Goal: Task Accomplishment & Management: Use online tool/utility

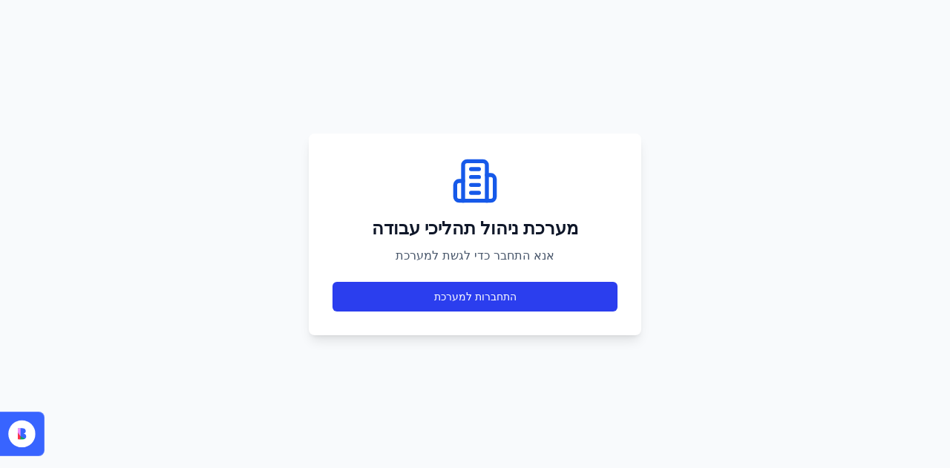
click at [465, 295] on button "התחברות למערכת" at bounding box center [474, 297] width 285 height 30
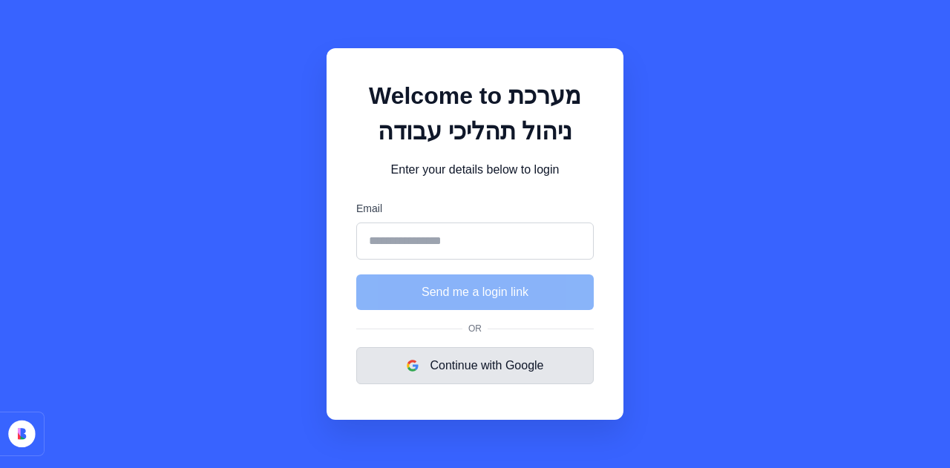
click at [498, 355] on button "Continue with Google" at bounding box center [474, 365] width 237 height 37
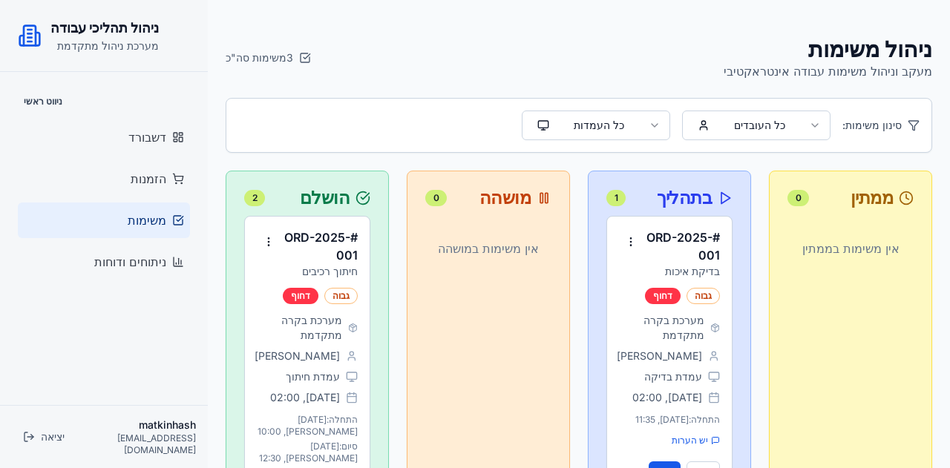
click at [763, 117] on html "ניהול תהליכי עבודה מערכת ניהול מתקדמת ניווט ראשי דשבורד הזמנות משימות ניתוחים ו…" at bounding box center [475, 448] width 950 height 896
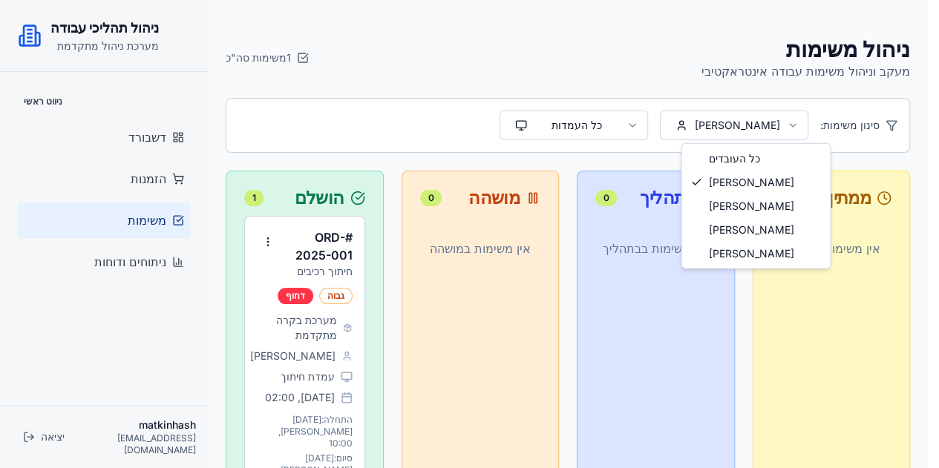
click at [744, 122] on html "ניהול תהליכי עבודה מערכת ניהול מתקדמת ניווט ראשי דשבורד הזמנות משימות ניתוחים ו…" at bounding box center [469, 317] width 939 height 634
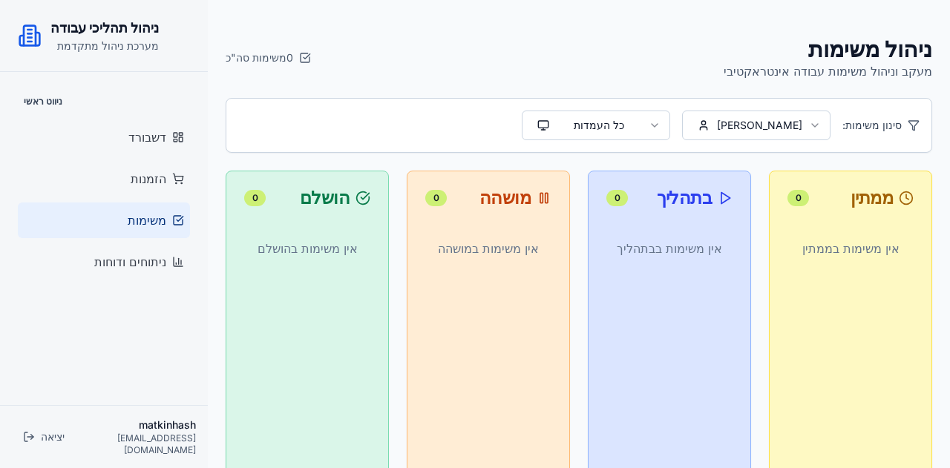
click at [778, 122] on html "ניהול תהליכי עבודה מערכת ניהול מתקדמת ניווט ראשי דשבורד הזמנות משימות ניתוחים ו…" at bounding box center [475, 317] width 950 height 634
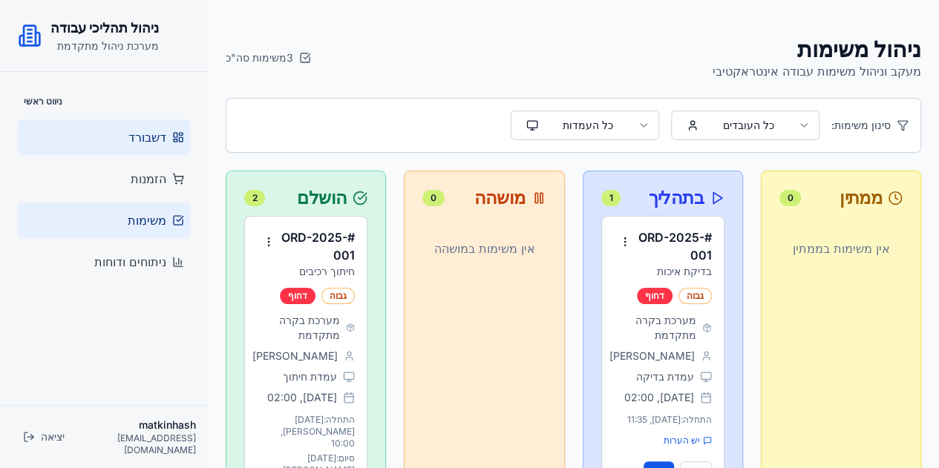
click at [156, 131] on span "דשבורד" at bounding box center [147, 137] width 38 height 18
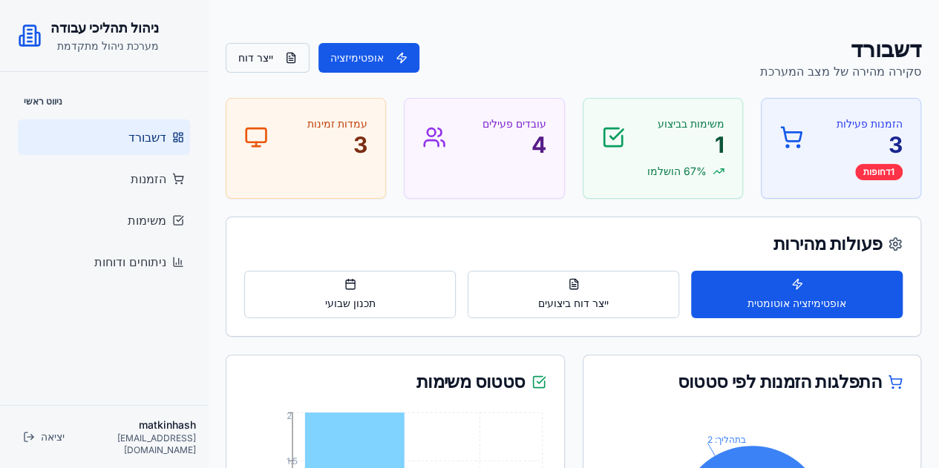
click at [258, 60] on button "ייצר דוח" at bounding box center [268, 58] width 84 height 30
click at [359, 296] on span "תכנון שבועי" at bounding box center [350, 303] width 50 height 15
click at [350, 305] on span "תכנון שבועי" at bounding box center [350, 303] width 50 height 15
click at [589, 299] on span "ייצר דוח ביצועים" at bounding box center [573, 303] width 70 height 15
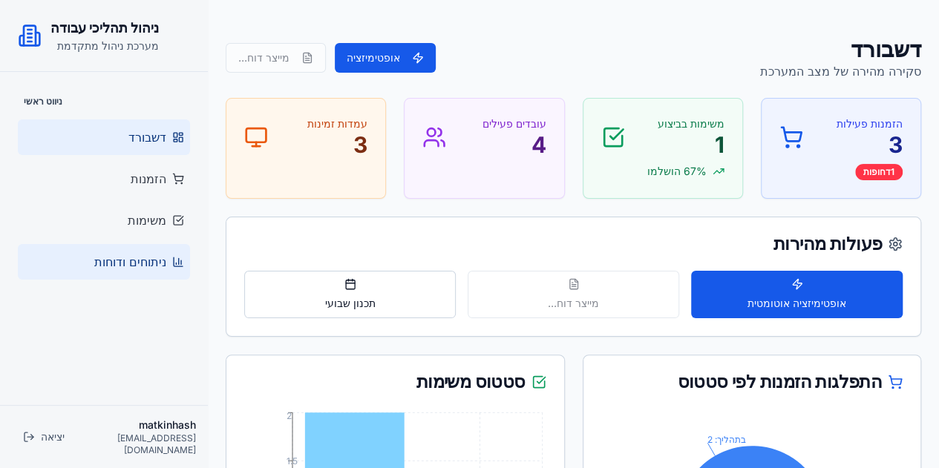
click at [119, 263] on span "ניתוחים ודוחות" at bounding box center [130, 262] width 72 height 18
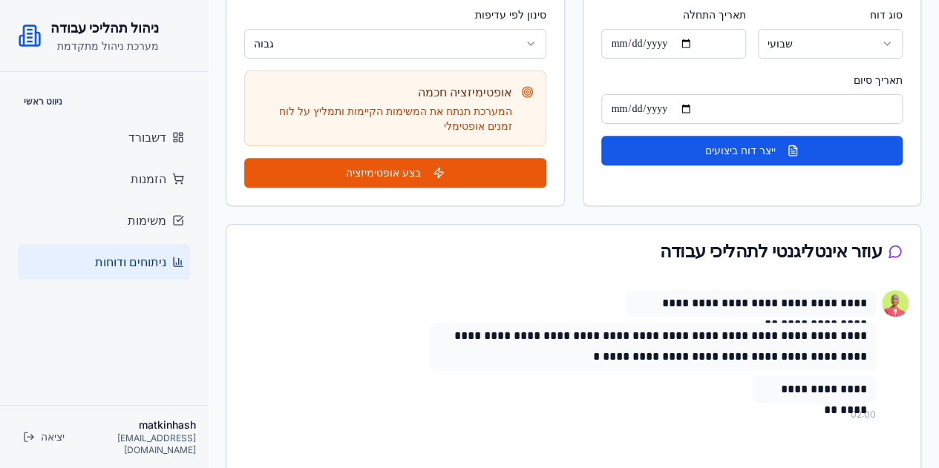
scroll to position [74, 0]
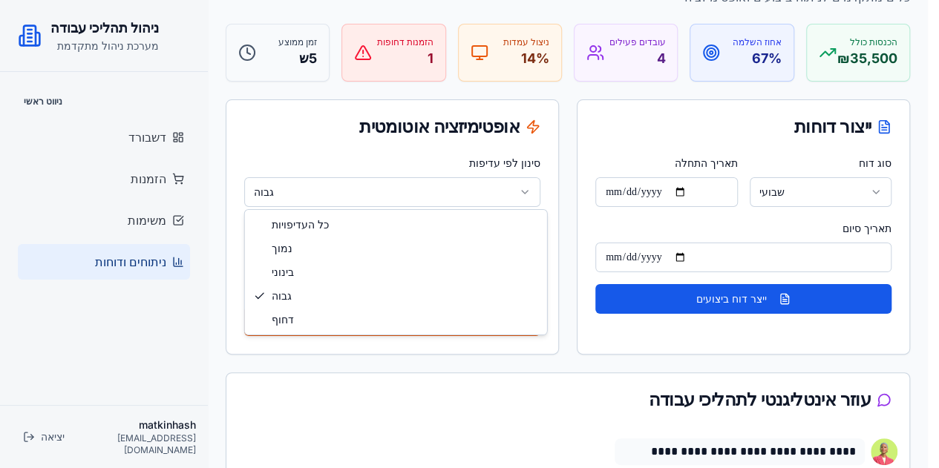
click at [529, 183] on html "**********" at bounding box center [469, 371] width 939 height 890
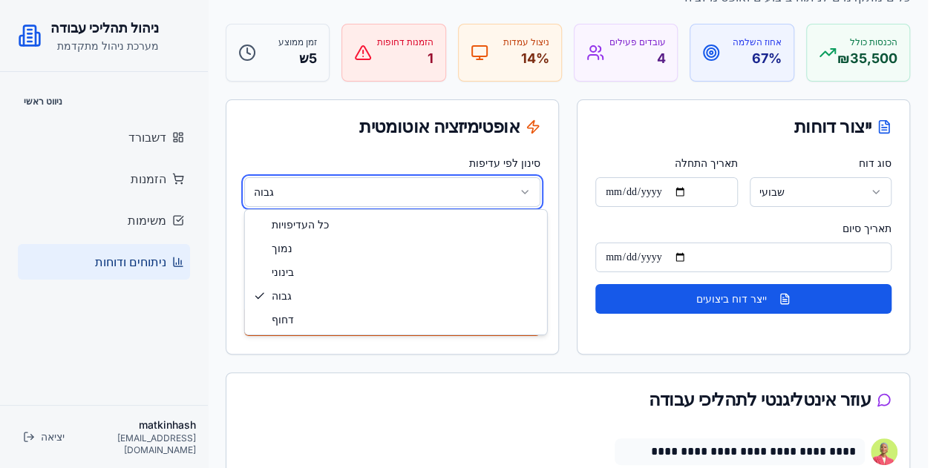
drag, startPoint x: 491, startPoint y: 374, endPoint x: 500, endPoint y: 370, distance: 9.6
click at [493, 373] on html "**********" at bounding box center [469, 371] width 939 height 890
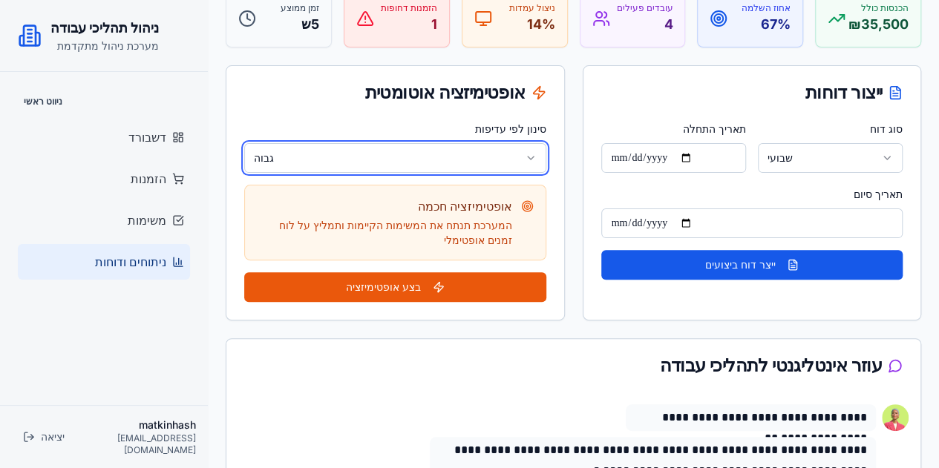
scroll to position [0, 0]
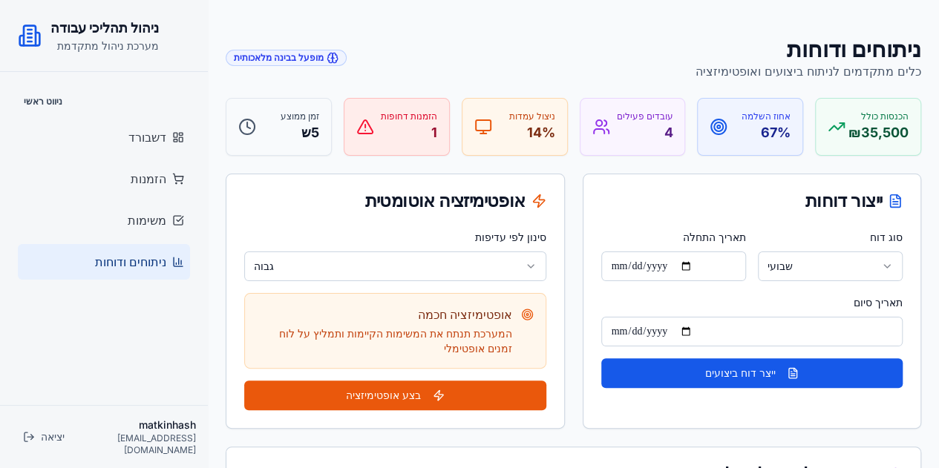
click at [678, 44] on div "ניתוחים ודוחות כלים מתקדמים לניתוח ביצועים ואופטימיזציה מופעל בבינה מלאכותית" at bounding box center [573, 58] width 695 height 45
click at [724, 424] on div "דוח נוצר בהצלחה: דוח ייצור שבועי - 12 עד 19 בספטמבר 2025" at bounding box center [797, 423] width 222 height 29
click at [91, 36] on h2 "ניהול תהליכי עבודה" at bounding box center [104, 28] width 108 height 21
click at [876, 53] on h1 "ניתוחים ודוחות" at bounding box center [808, 49] width 226 height 27
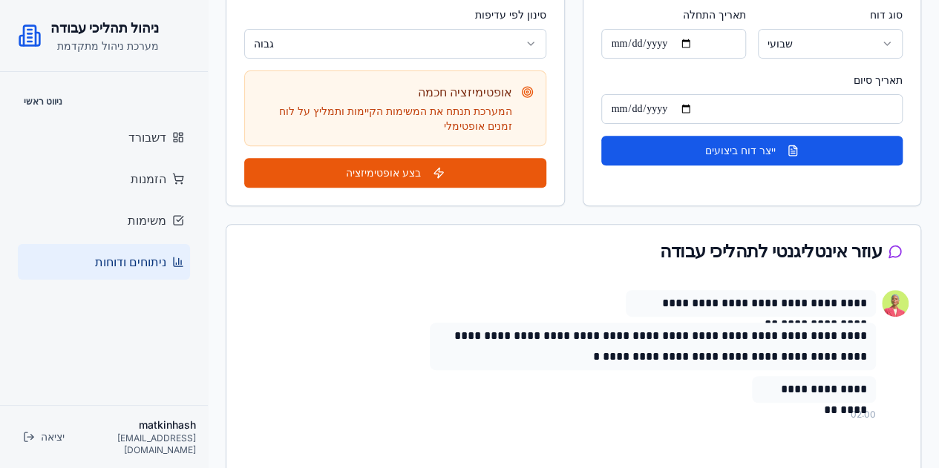
scroll to position [405, 0]
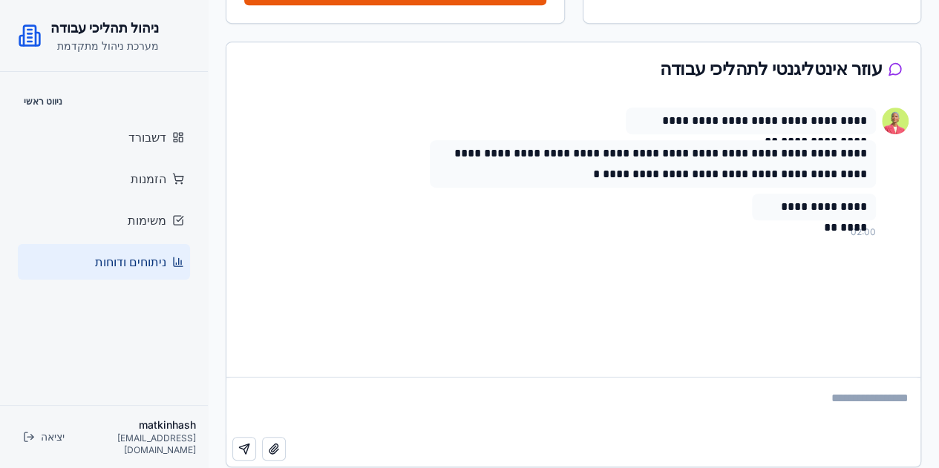
click at [148, 266] on span "ניתוחים ודוחות" at bounding box center [130, 262] width 71 height 18
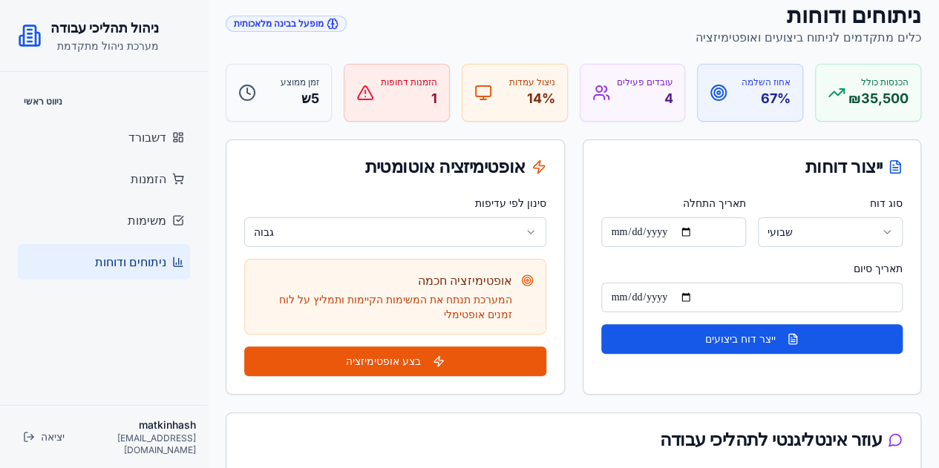
scroll to position [0, 0]
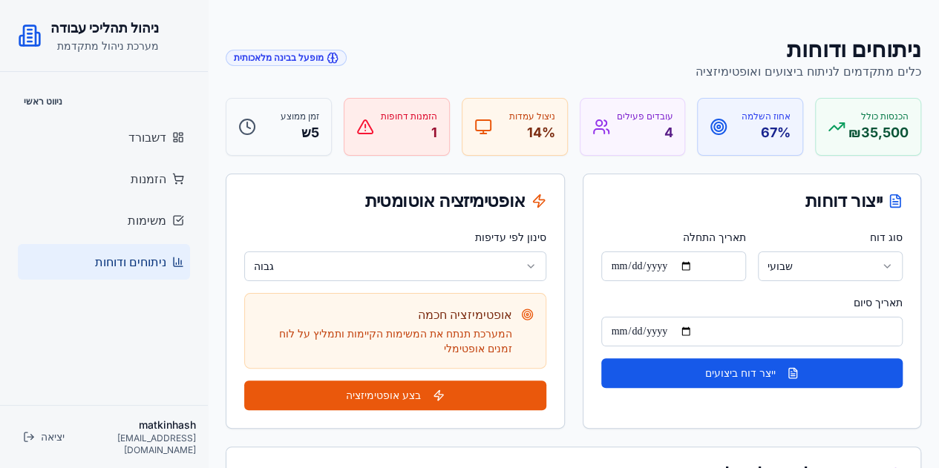
click at [855, 253] on html "**********" at bounding box center [469, 445] width 939 height 890
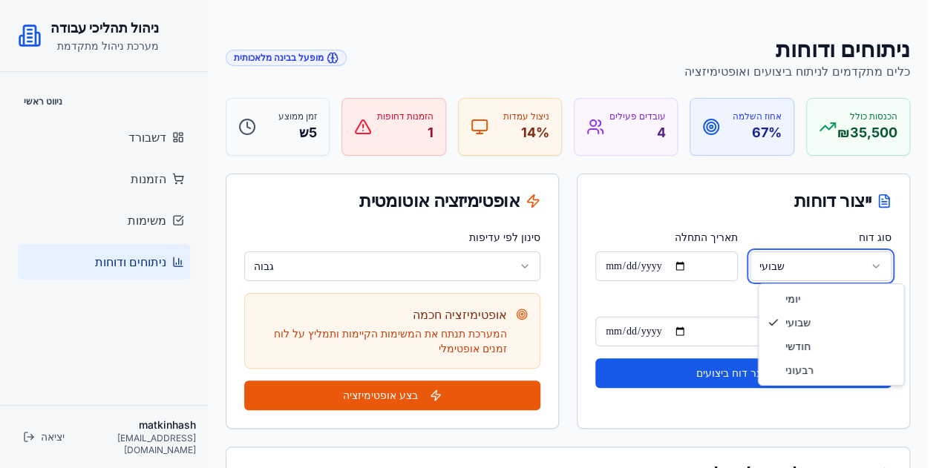
click at [706, 299] on html "**********" at bounding box center [469, 445] width 939 height 890
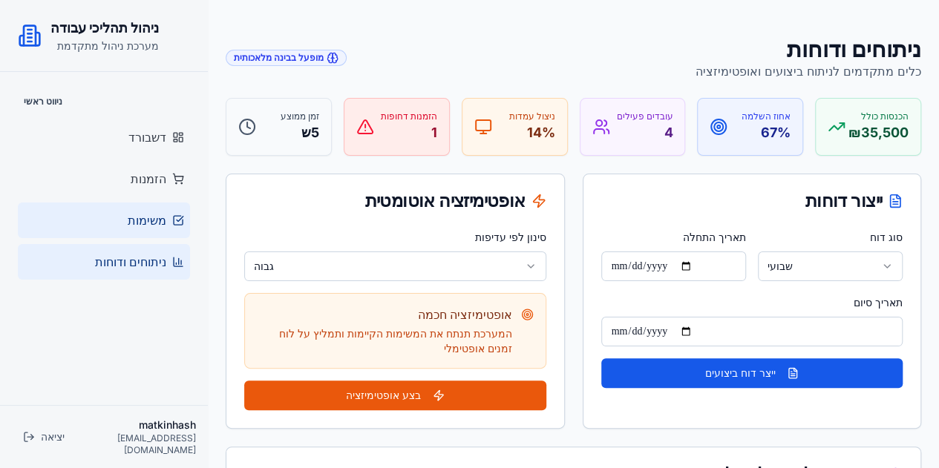
click at [148, 216] on span "משימות" at bounding box center [147, 220] width 39 height 18
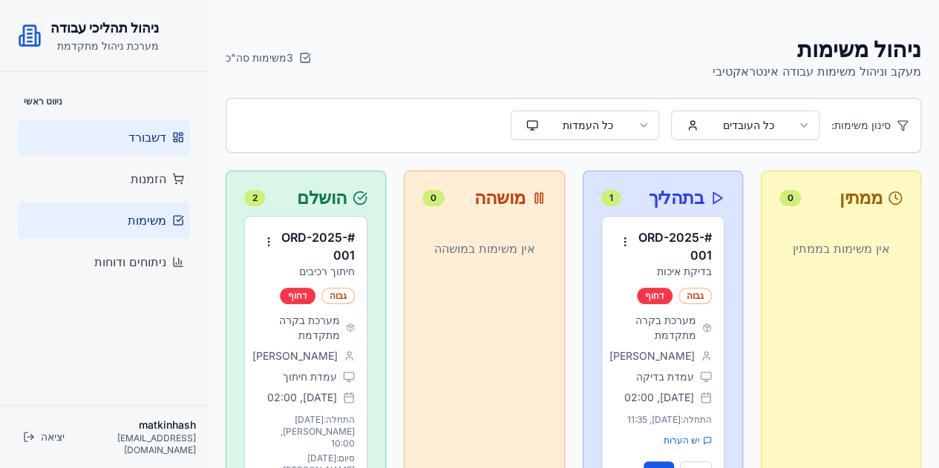
click at [181, 137] on rect at bounding box center [181, 139] width 4 height 4
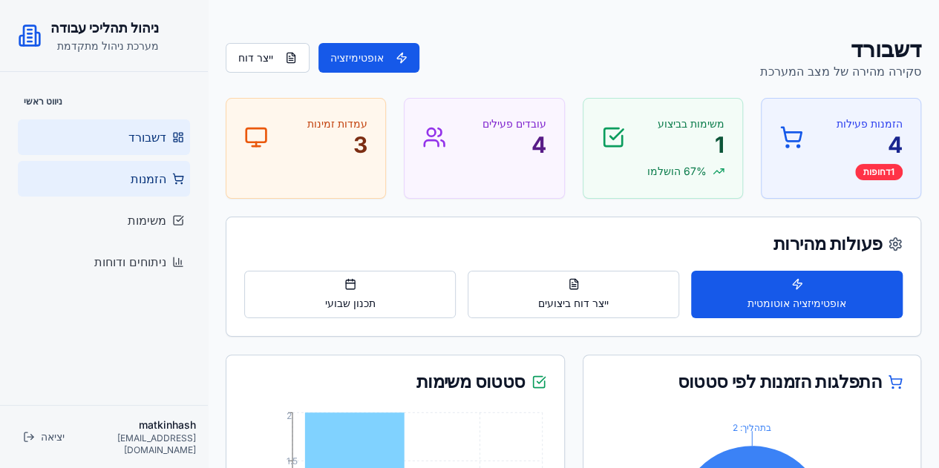
click at [151, 175] on span "הזמנות" at bounding box center [149, 179] width 36 height 18
